Goal: Information Seeking & Learning: Learn about a topic

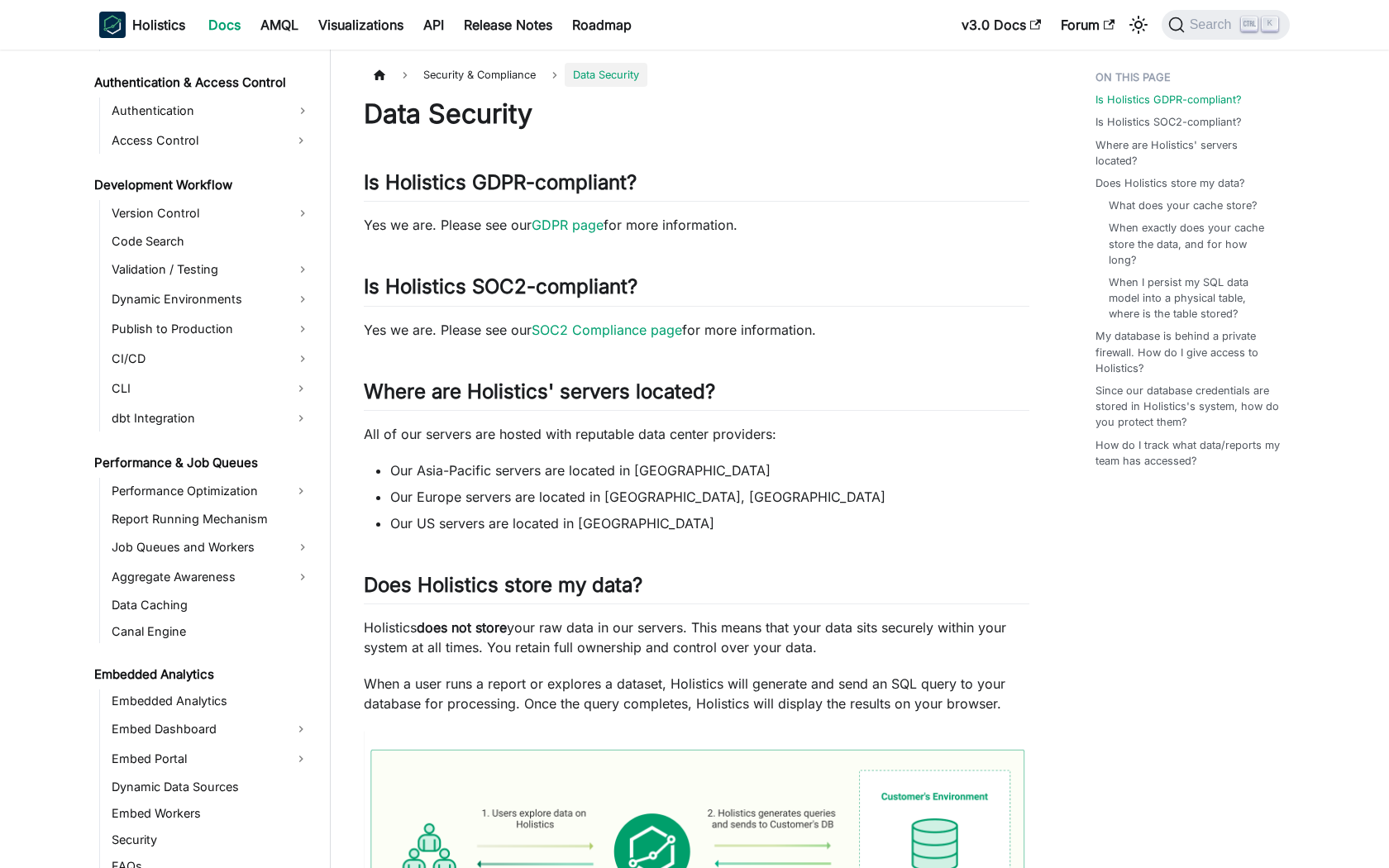
scroll to position [1382, 0]
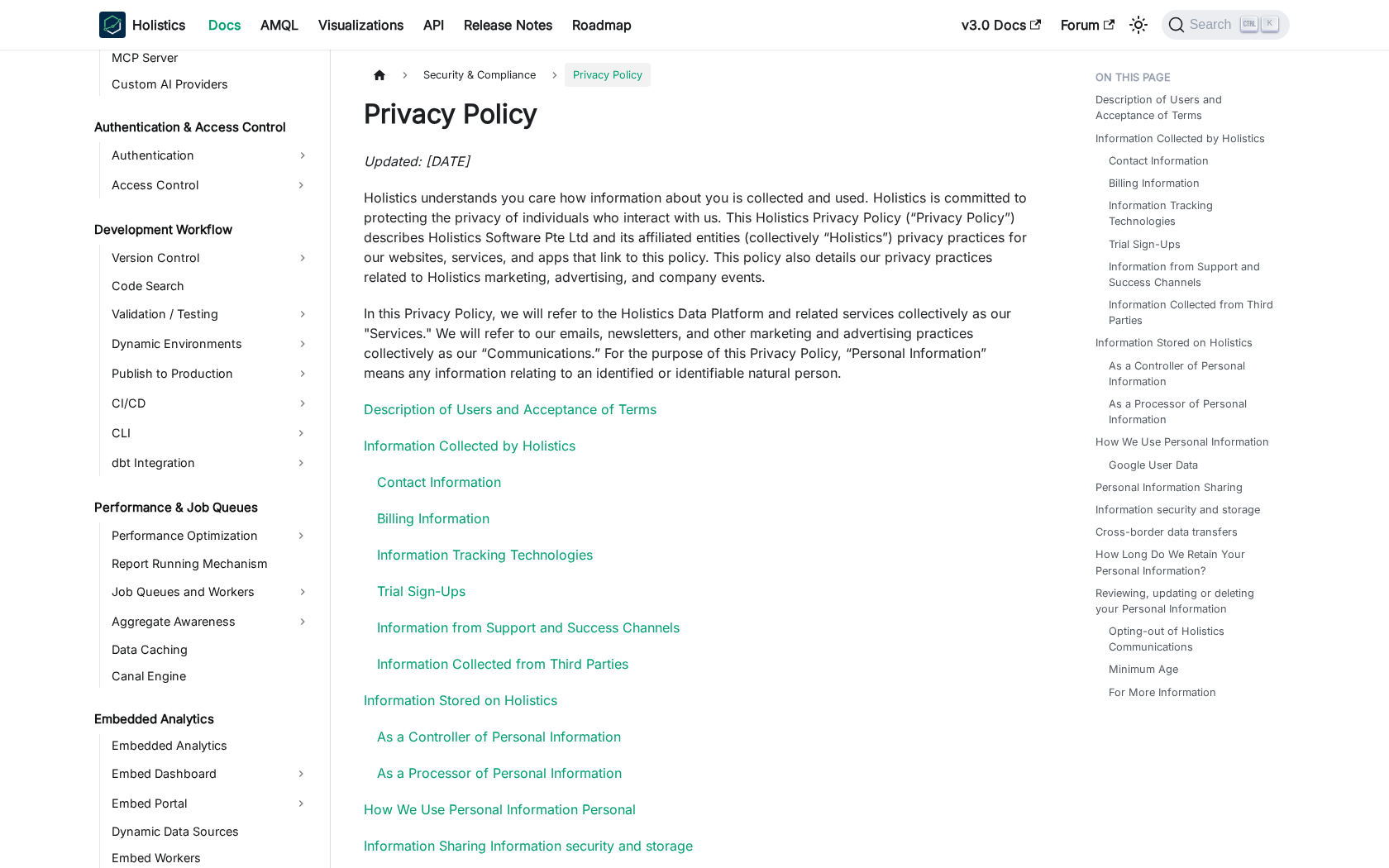
scroll to position [1491, 0]
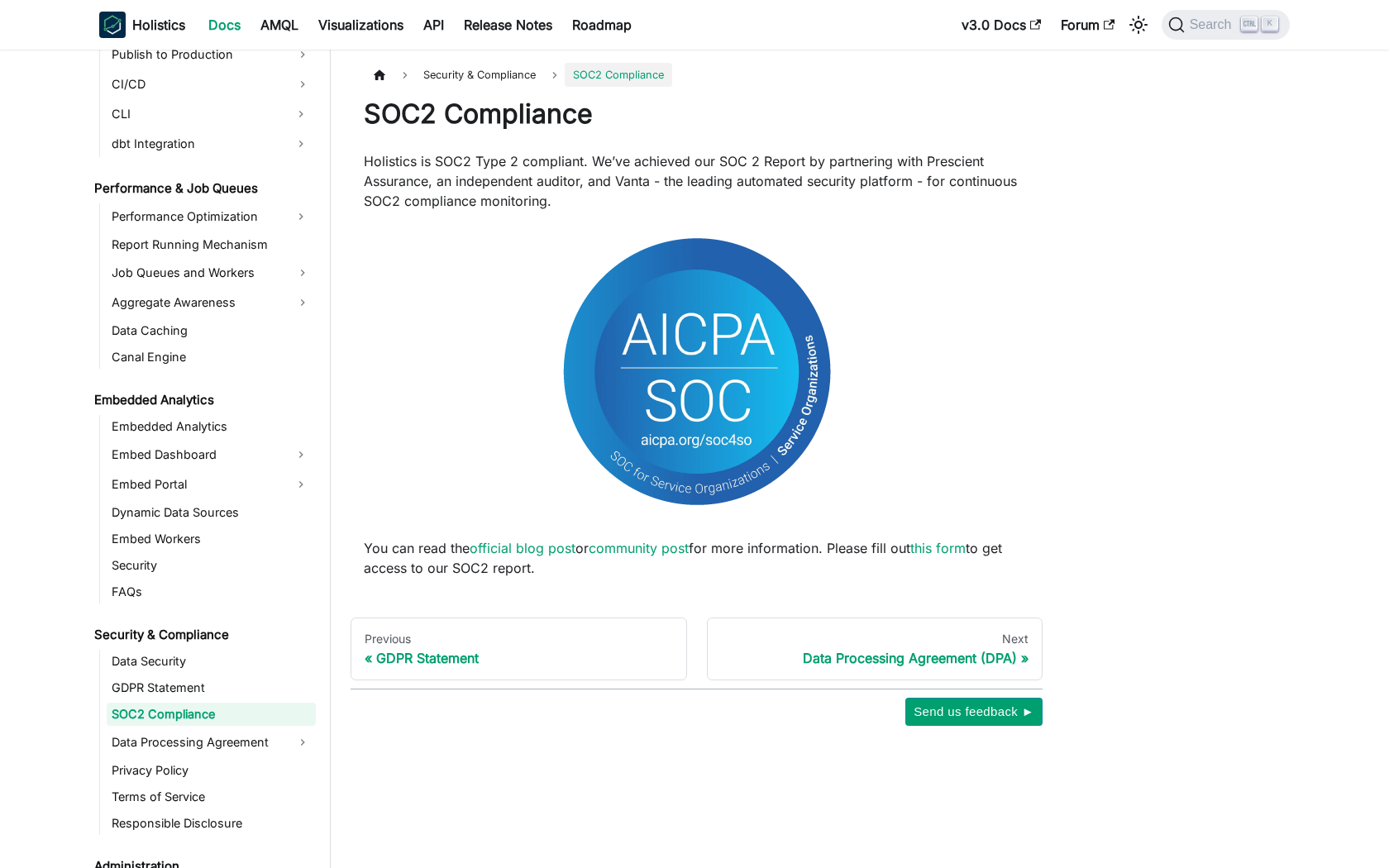
scroll to position [1435, 0]
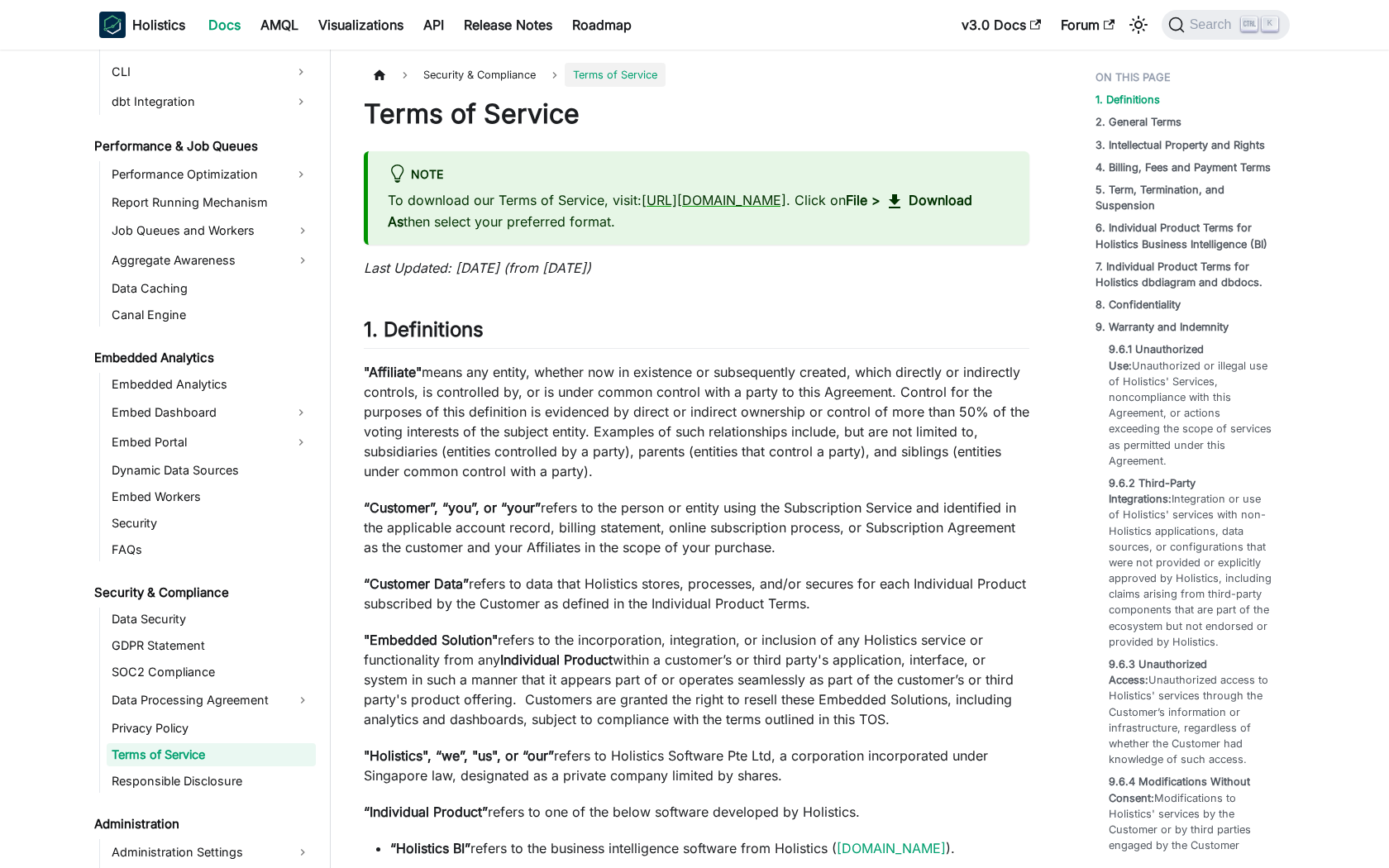
scroll to position [1518, 0]
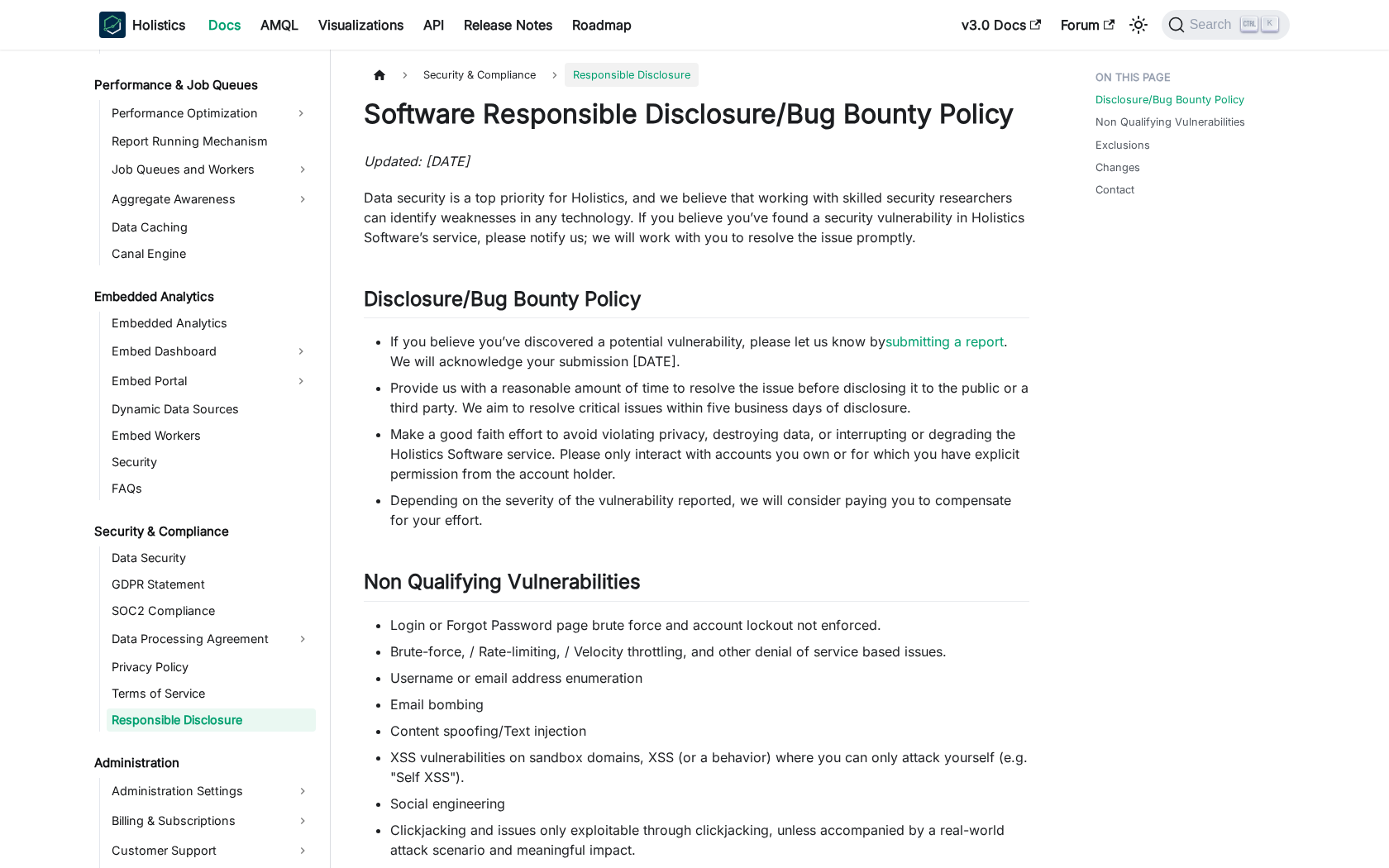
scroll to position [1544, 0]
